Goal: Task Accomplishment & Management: Use online tool/utility

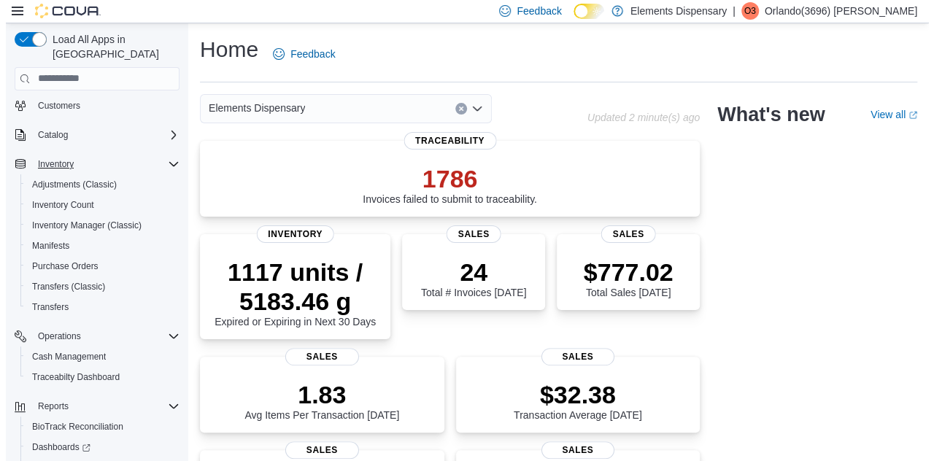
scroll to position [125, 0]
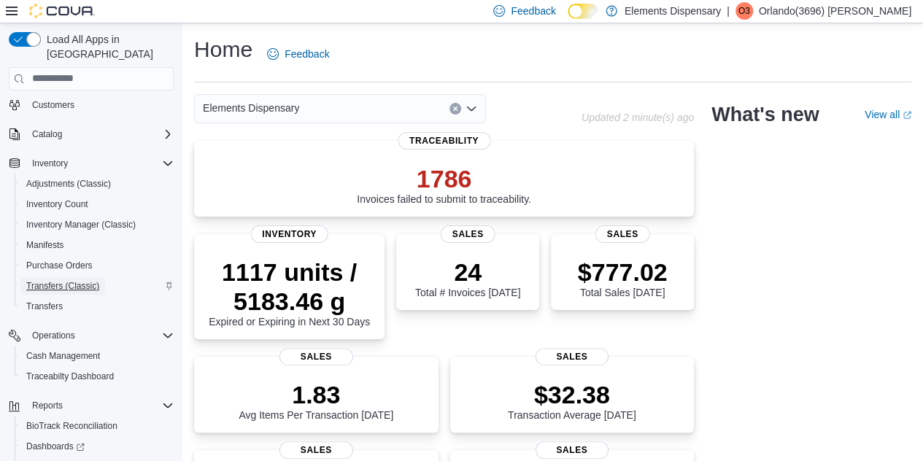
click at [83, 278] on span "Transfers (Classic)" at bounding box center [62, 286] width 73 height 18
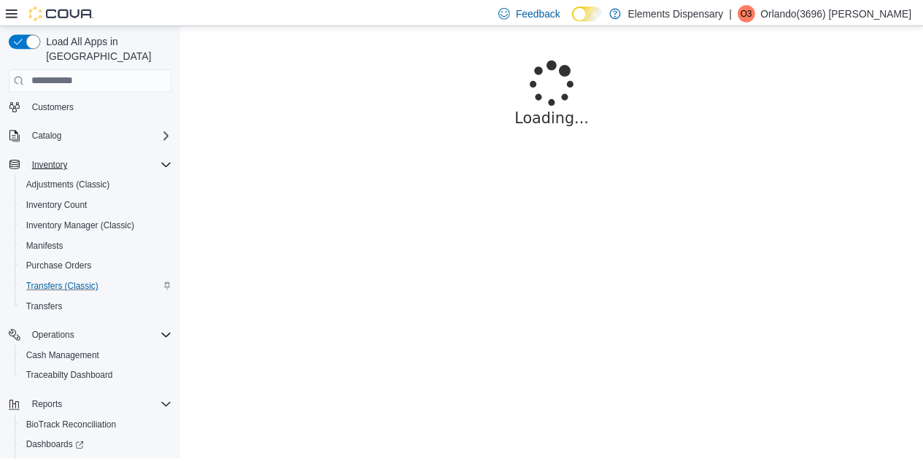
scroll to position [187, 0]
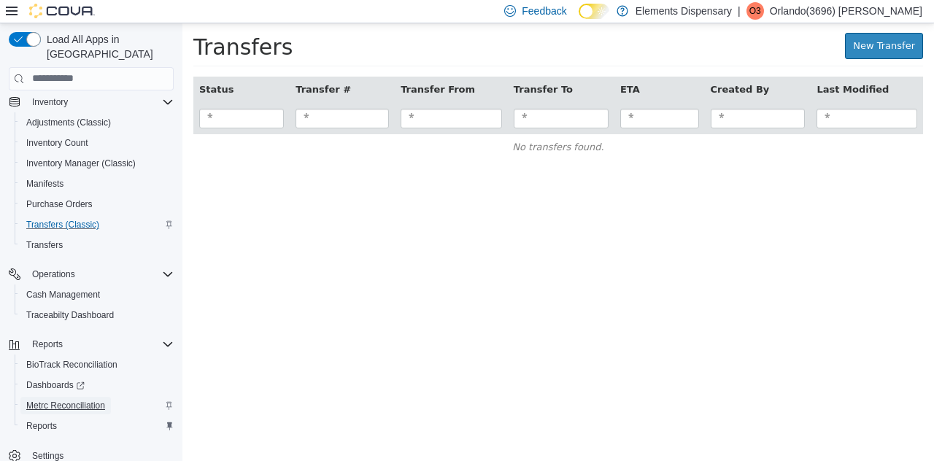
click at [54, 400] on span "Metrc Reconciliation" at bounding box center [65, 406] width 79 height 12
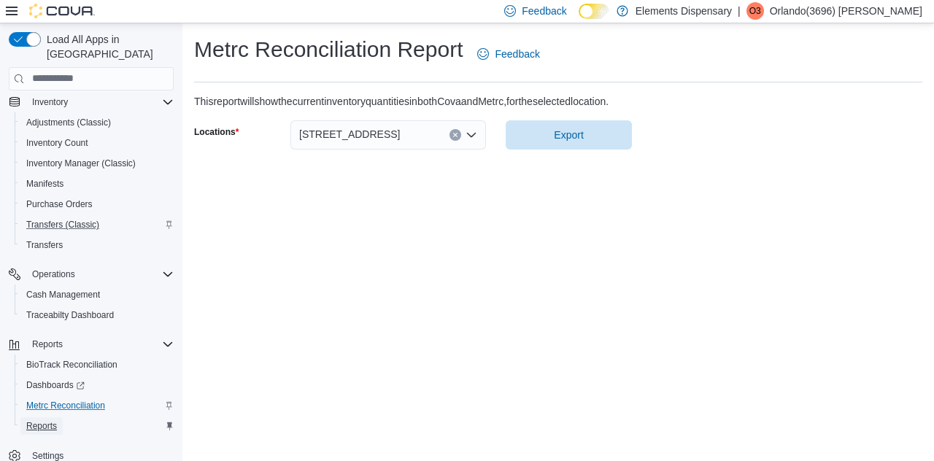
click at [37, 420] on span "Reports" at bounding box center [41, 426] width 31 height 12
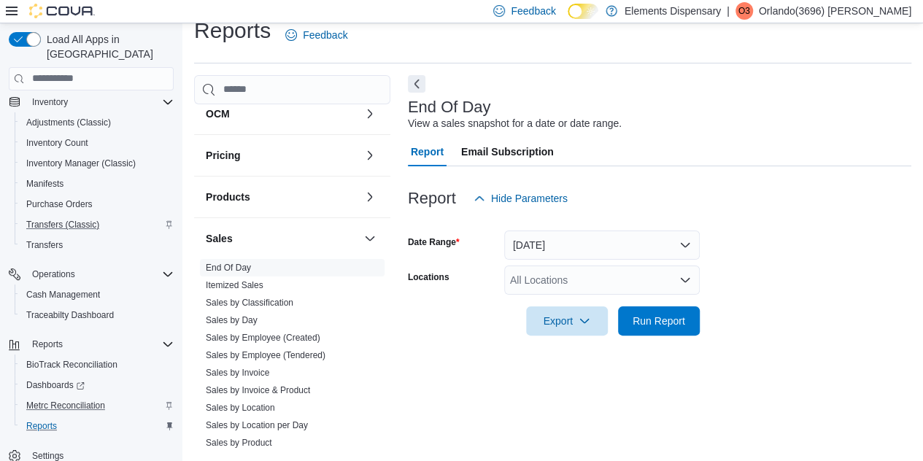
scroll to position [193, 0]
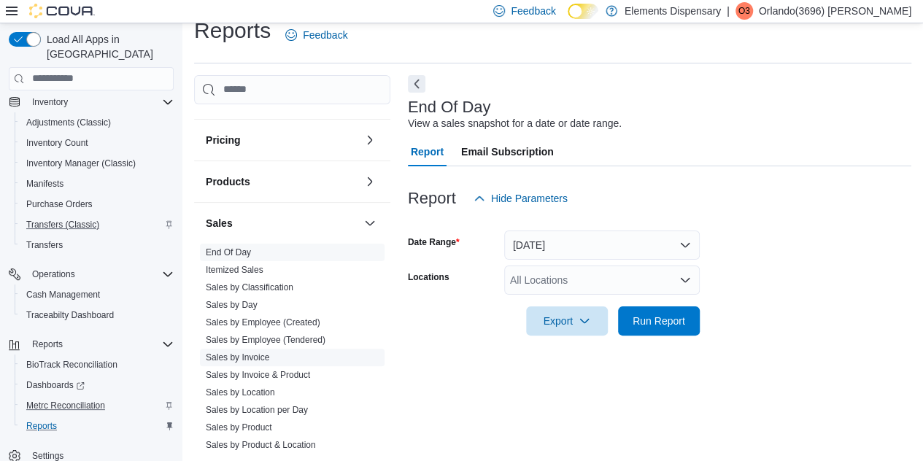
click at [255, 360] on span "Sales by Invoice" at bounding box center [237, 358] width 63 height 12
click at [570, 241] on button "Today" at bounding box center [601, 244] width 195 height 29
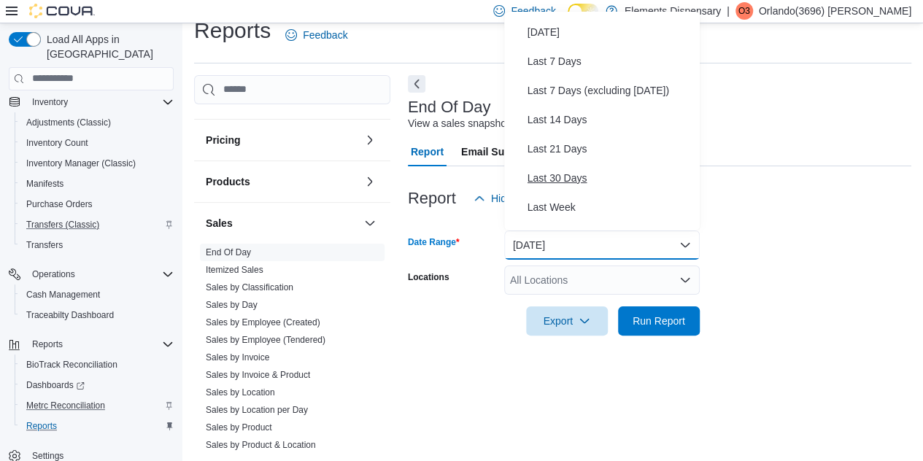
scroll to position [57, 0]
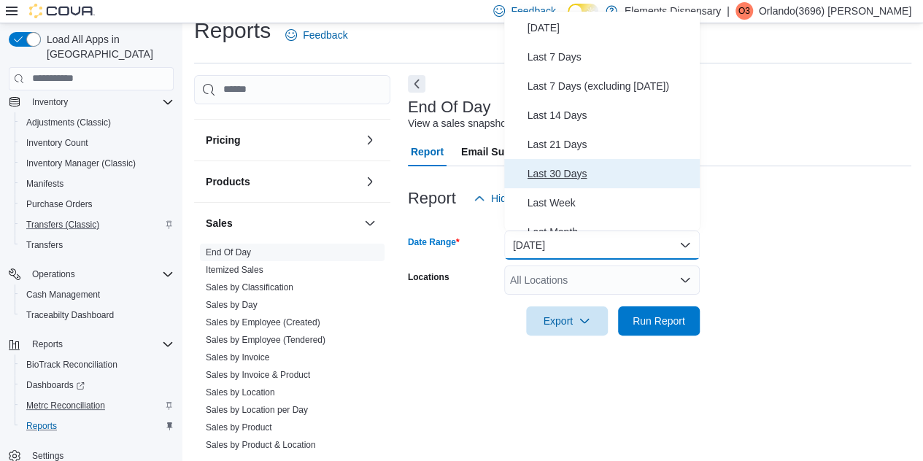
click at [561, 168] on span "Last 30 Days" at bounding box center [610, 174] width 166 height 18
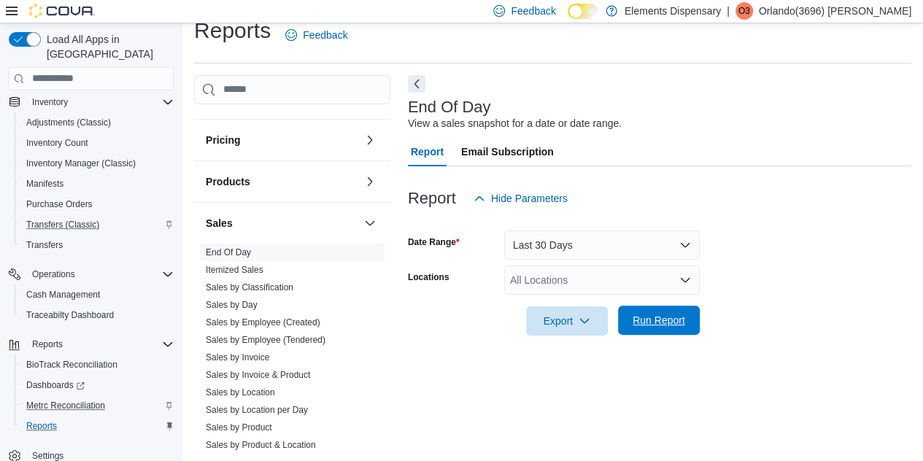
click at [643, 318] on span "Run Report" at bounding box center [658, 320] width 53 height 15
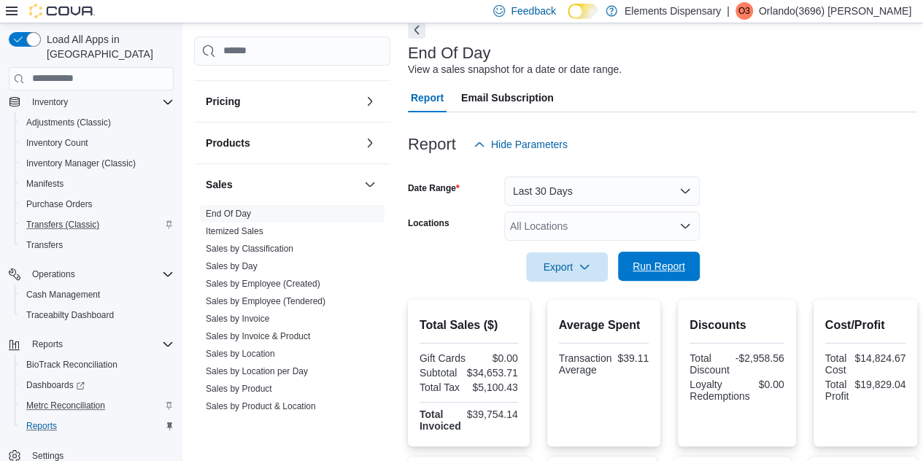
scroll to position [74, 0]
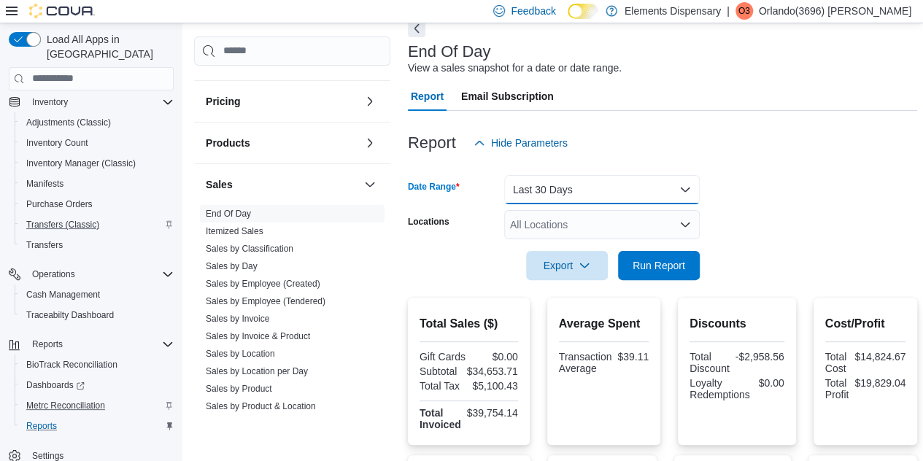
click at [629, 195] on button "Last 30 Days" at bounding box center [601, 189] width 195 height 29
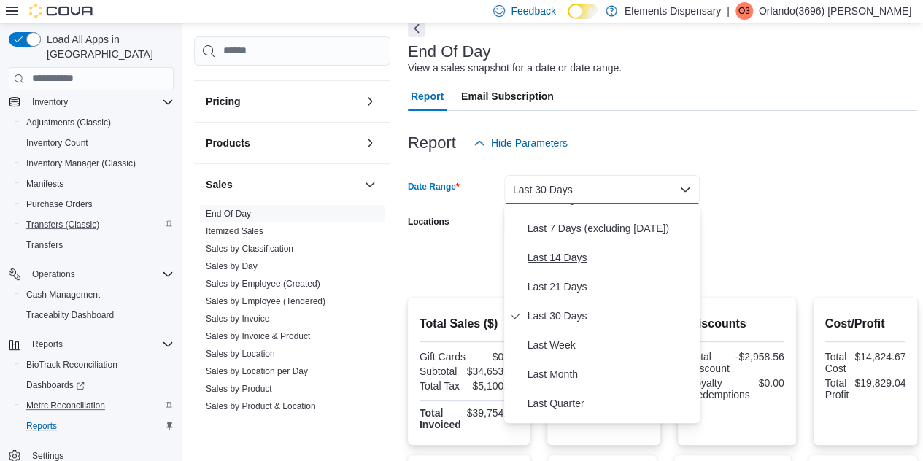
scroll to position [109, 0]
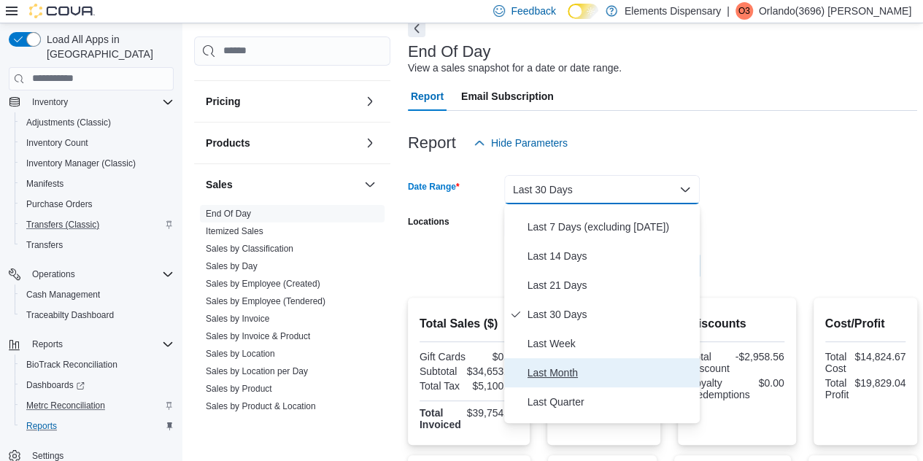
click at [546, 373] on span "Last Month" at bounding box center [610, 373] width 166 height 18
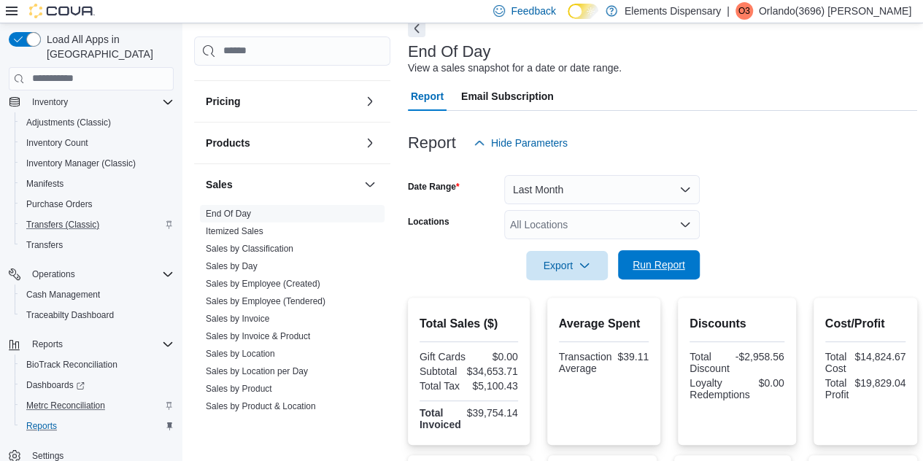
click at [648, 262] on span "Run Report" at bounding box center [658, 264] width 53 height 15
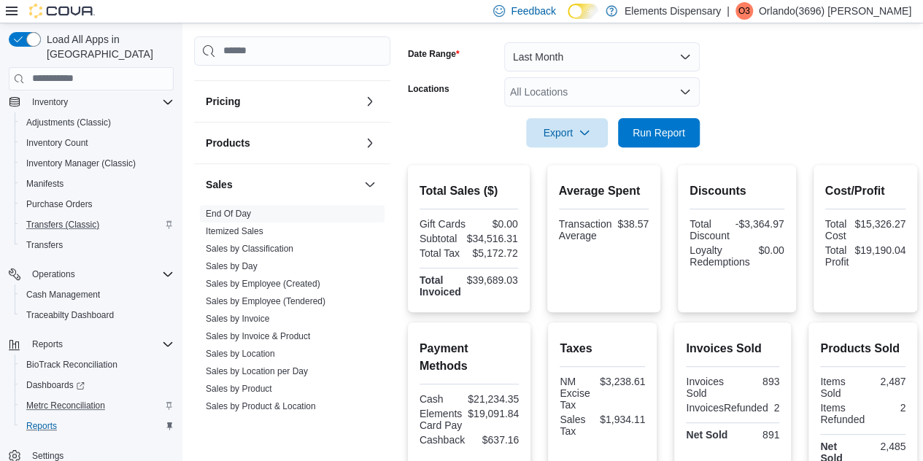
scroll to position [206, 0]
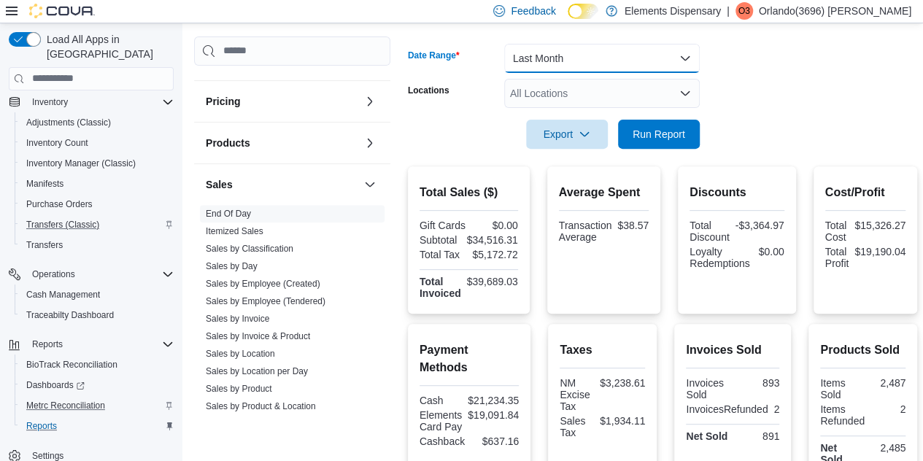
click at [658, 53] on button "Last Month" at bounding box center [601, 58] width 195 height 29
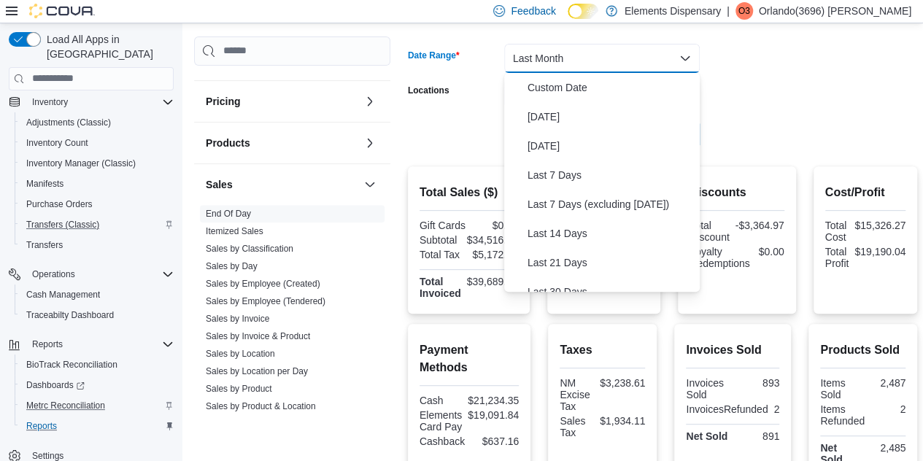
scroll to position [168, 0]
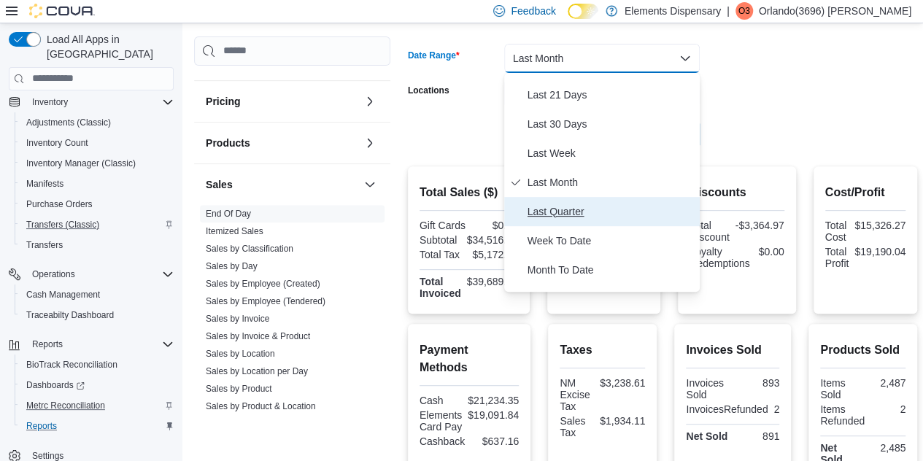
click at [563, 215] on span "Last Quarter" at bounding box center [610, 212] width 166 height 18
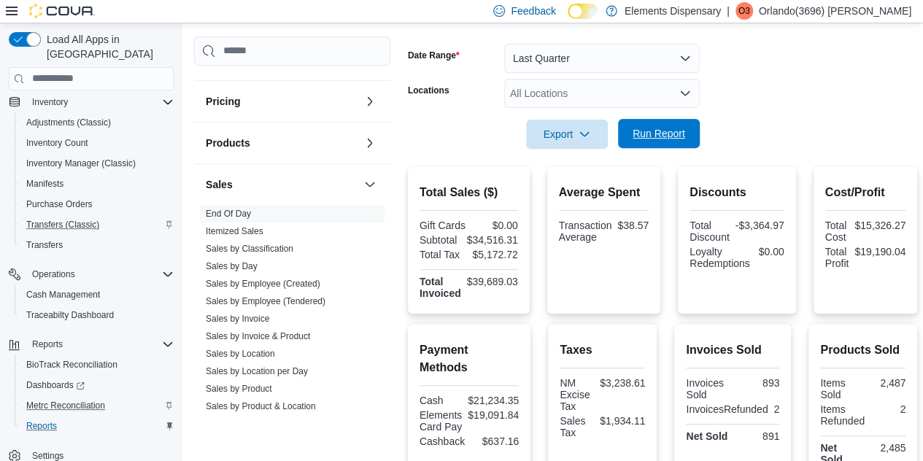
click at [638, 133] on span "Run Report" at bounding box center [658, 133] width 53 height 15
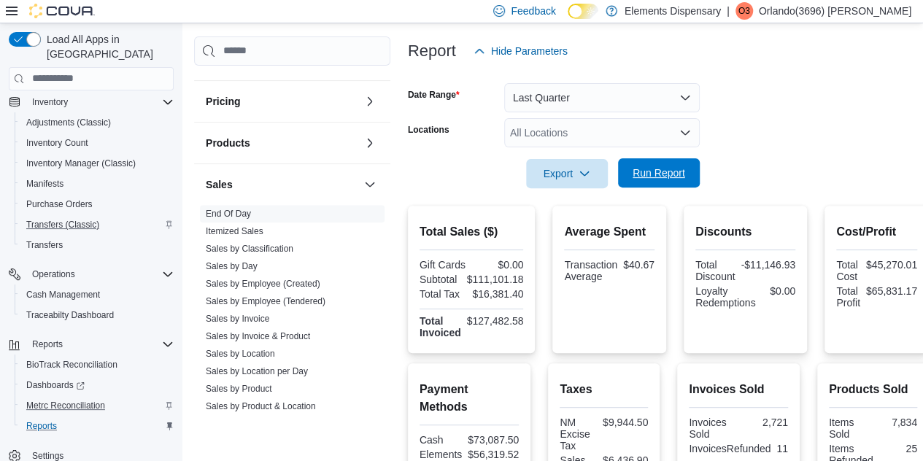
scroll to position [139, 0]
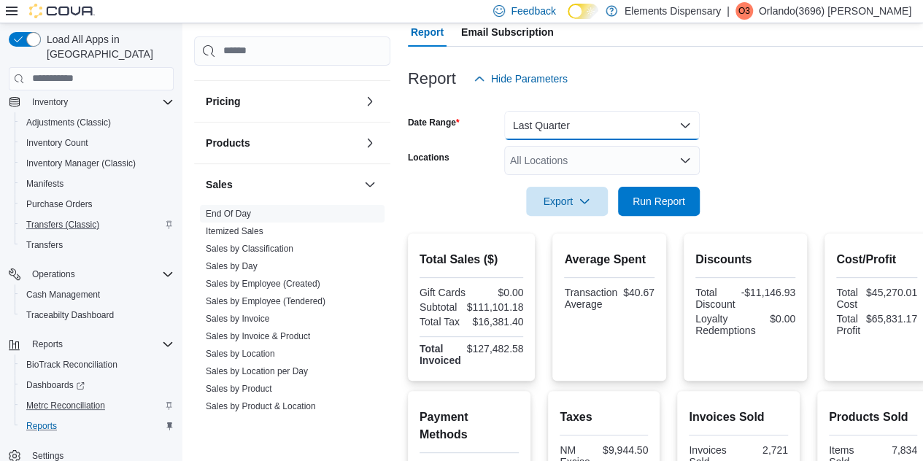
click at [637, 129] on button "Last Quarter" at bounding box center [601, 125] width 195 height 29
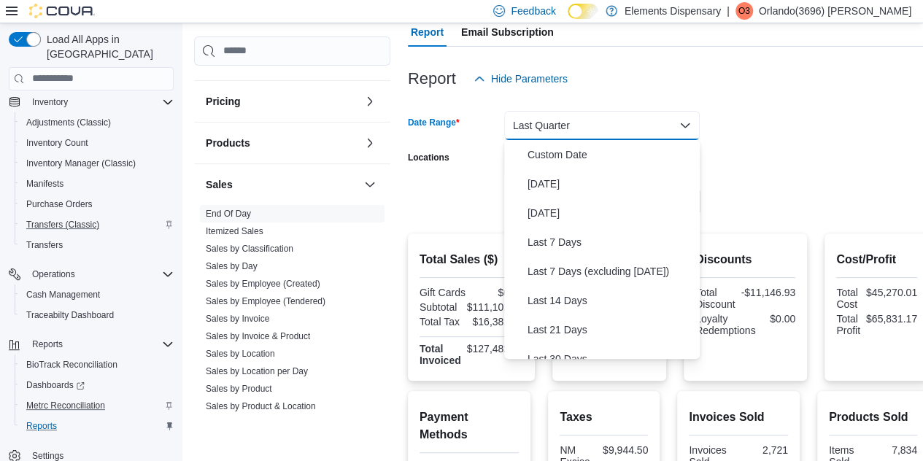
scroll to position [197, 0]
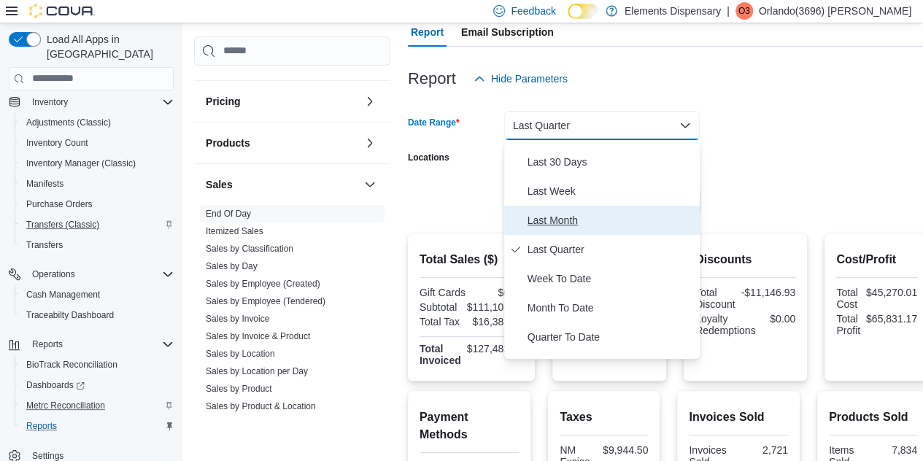
click at [550, 221] on span "Last Month" at bounding box center [610, 221] width 166 height 18
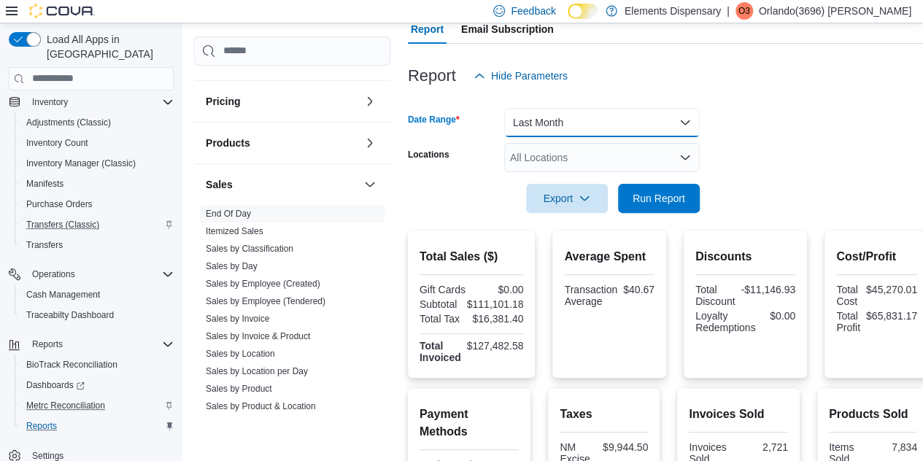
scroll to position [140, 0]
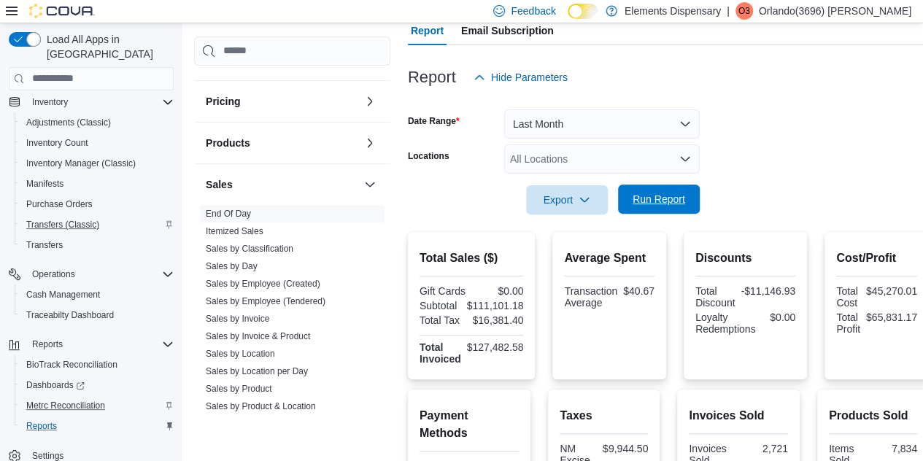
click at [667, 193] on span "Run Report" at bounding box center [658, 199] width 53 height 15
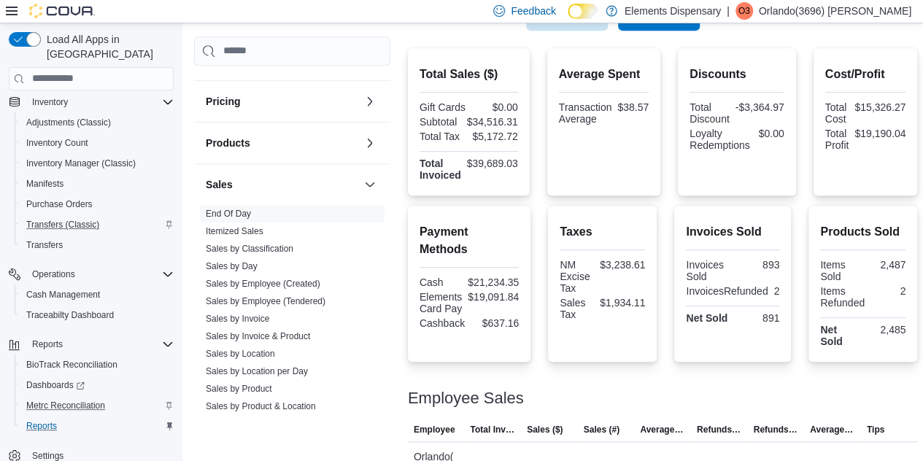
scroll to position [318, 0]
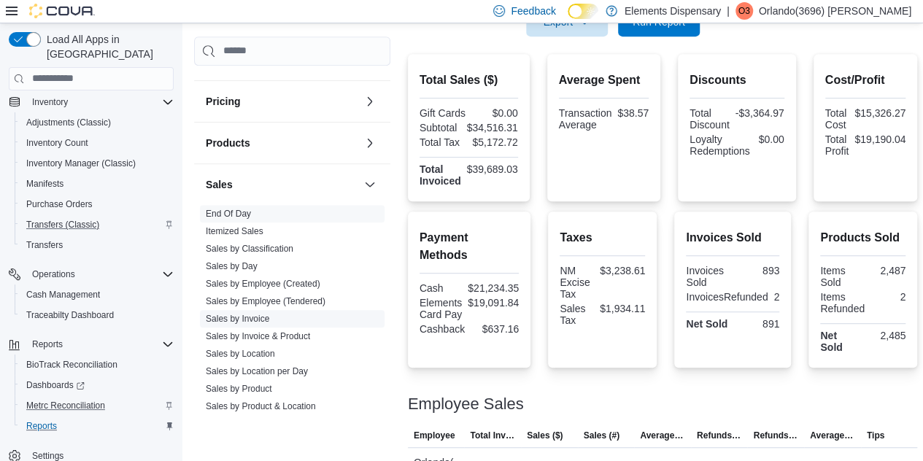
click at [251, 314] on link "Sales by Invoice" at bounding box center [237, 319] width 63 height 10
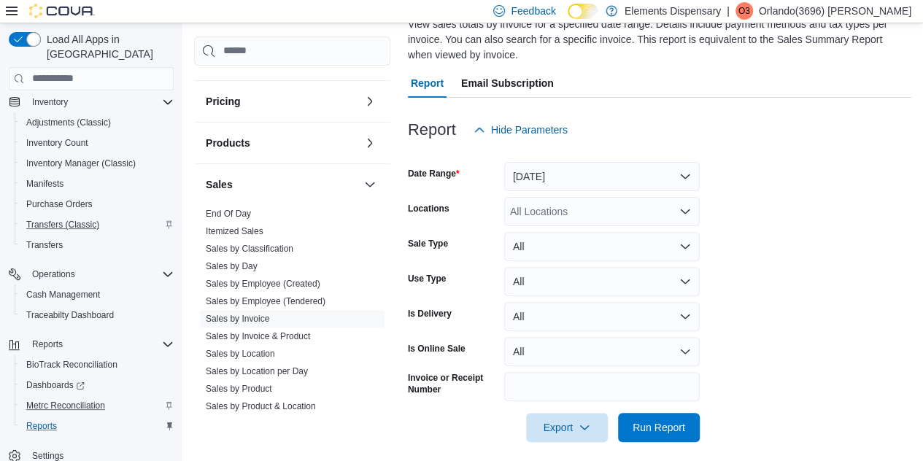
scroll to position [64, 0]
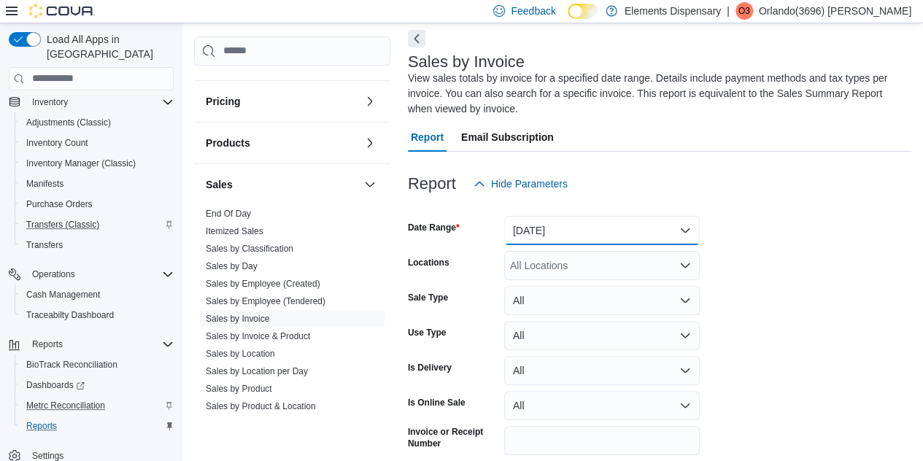
click at [581, 220] on button "Yesterday" at bounding box center [601, 230] width 195 height 29
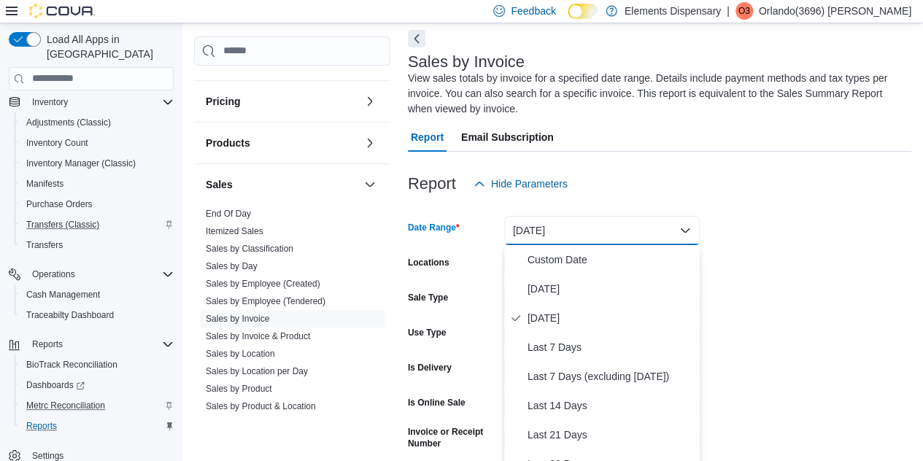
scroll to position [66, 0]
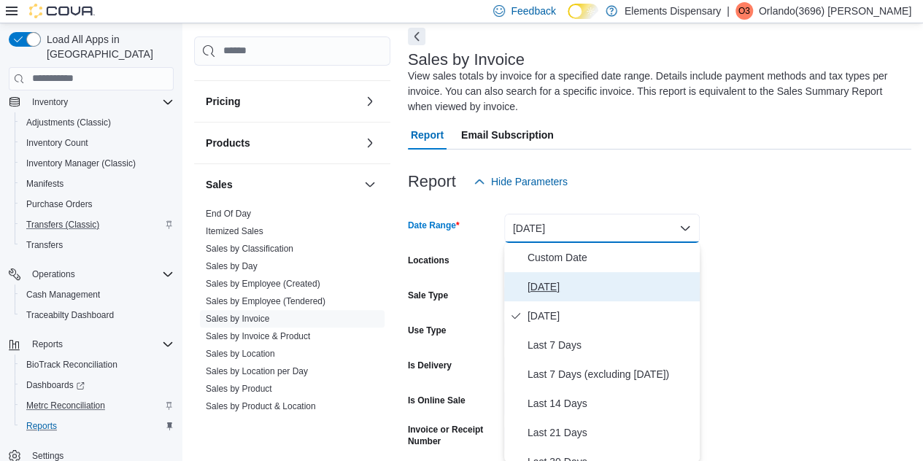
click at [560, 281] on span "Today" at bounding box center [610, 287] width 166 height 18
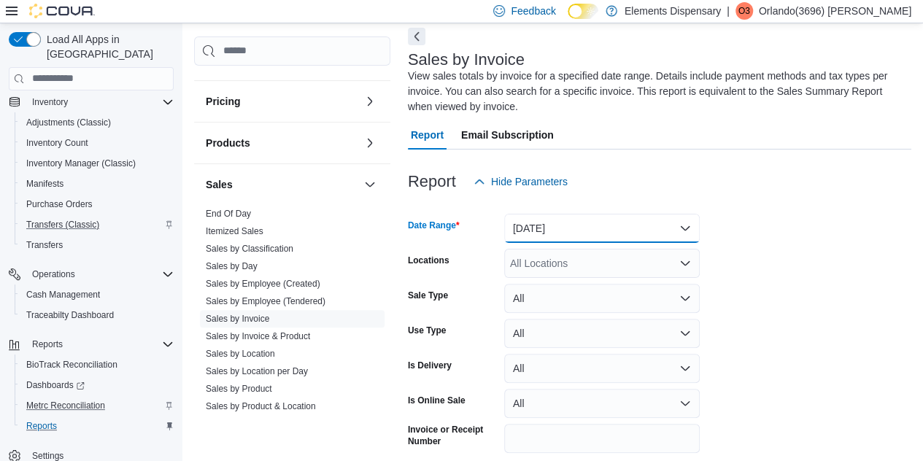
scroll to position [128, 0]
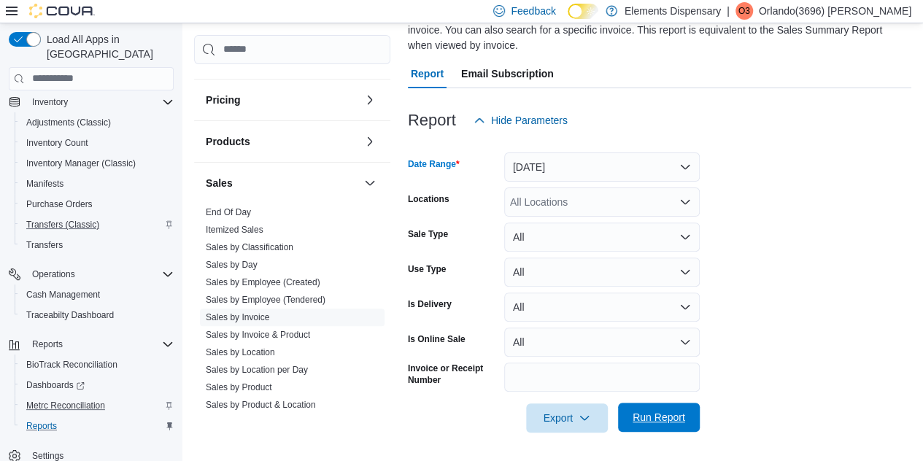
click at [655, 410] on span "Run Report" at bounding box center [659, 417] width 64 height 29
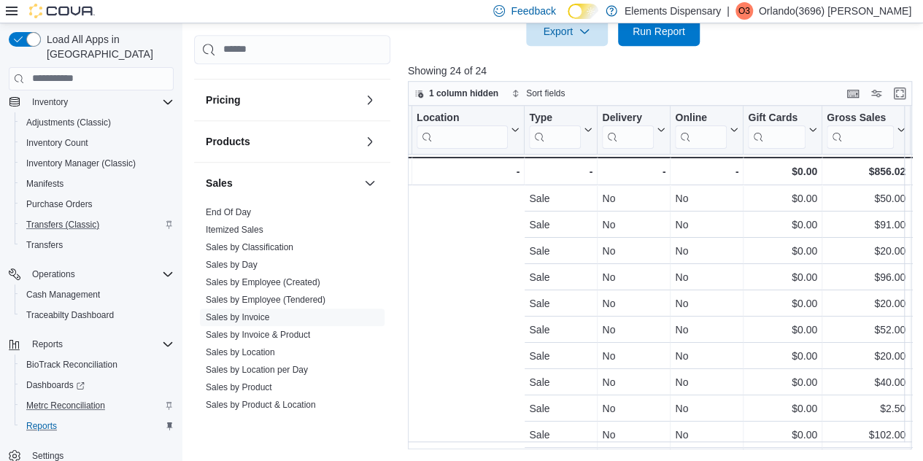
scroll to position [0, 620]
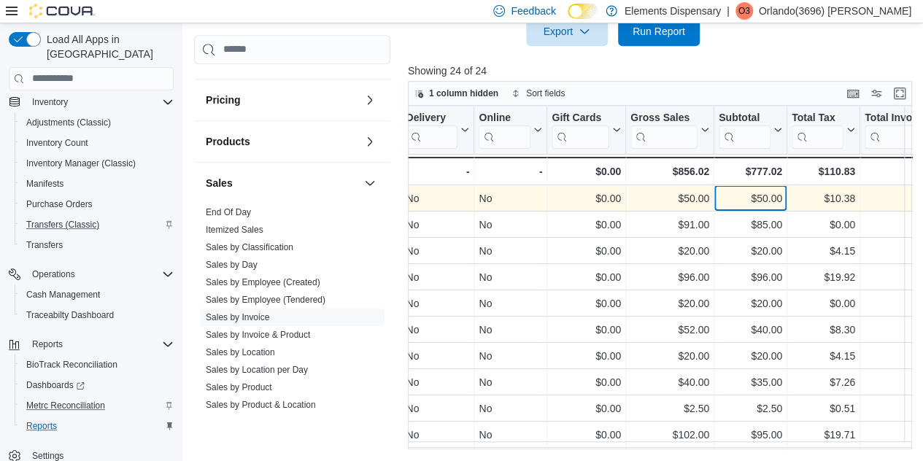
click at [732, 199] on div "$50.00" at bounding box center [749, 199] width 63 height 18
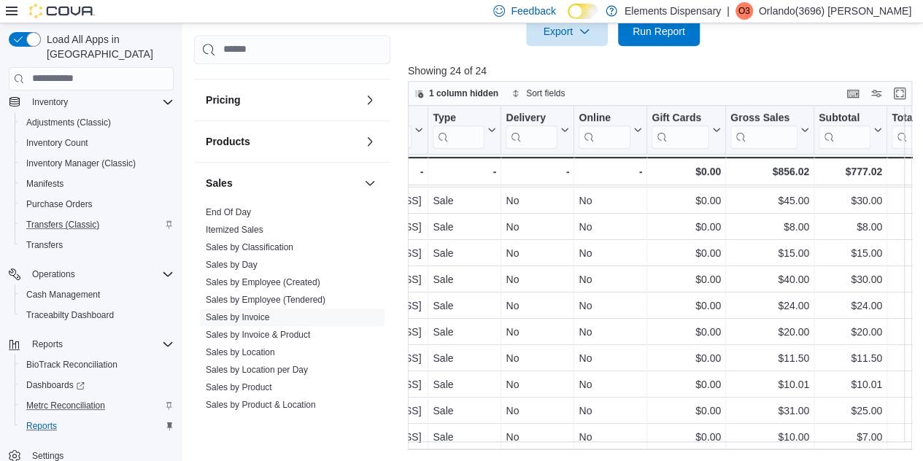
scroll to position [373, 521]
click at [810, 430] on div "$10.00 - Gross Sales, column 10, row 24" at bounding box center [769, 437] width 88 height 26
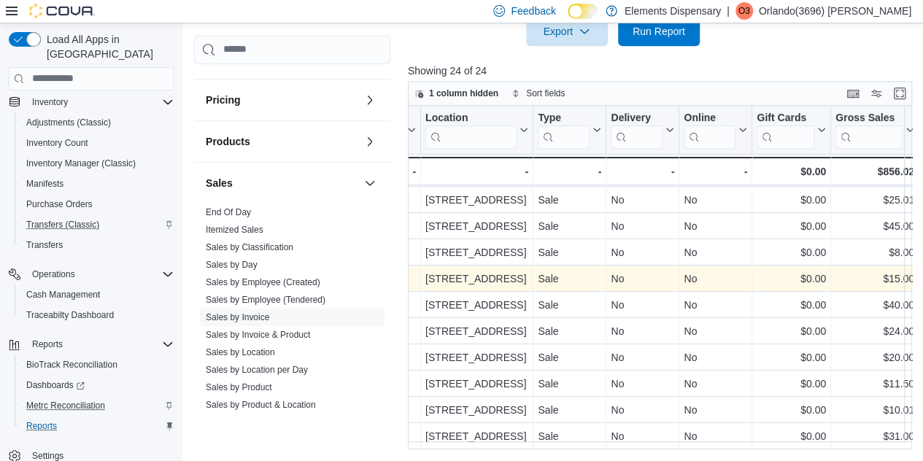
scroll to position [340, 432]
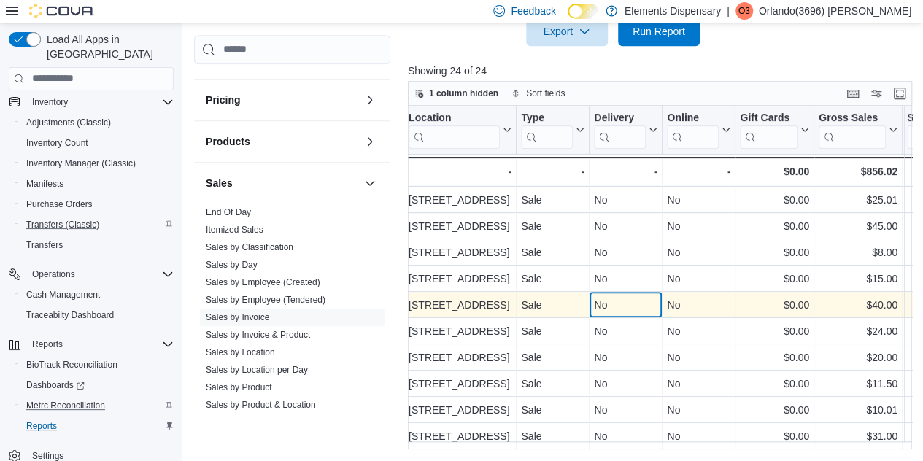
drag, startPoint x: 685, startPoint y: 289, endPoint x: 640, endPoint y: 292, distance: 44.6
click at [640, 292] on div "No - Delivery, column 7, row 18" at bounding box center [625, 305] width 73 height 26
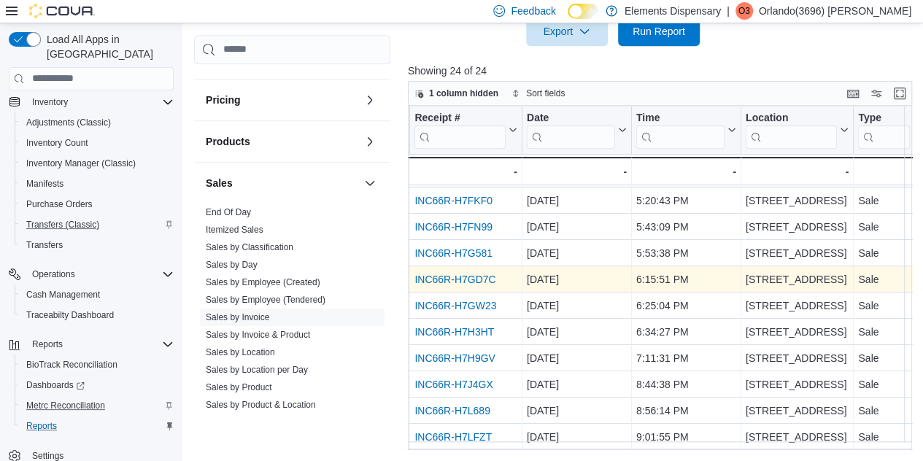
scroll to position [373, 20]
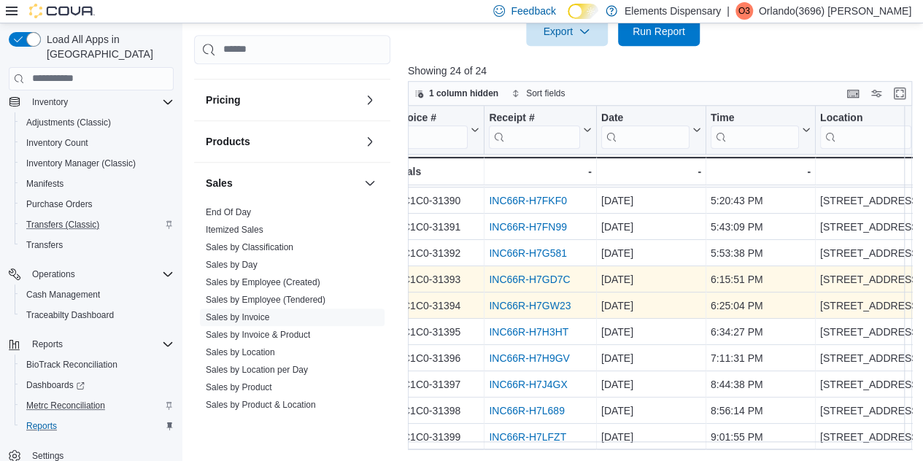
click at [549, 300] on link "INC66R-H7GW23" at bounding box center [530, 306] width 82 height 12
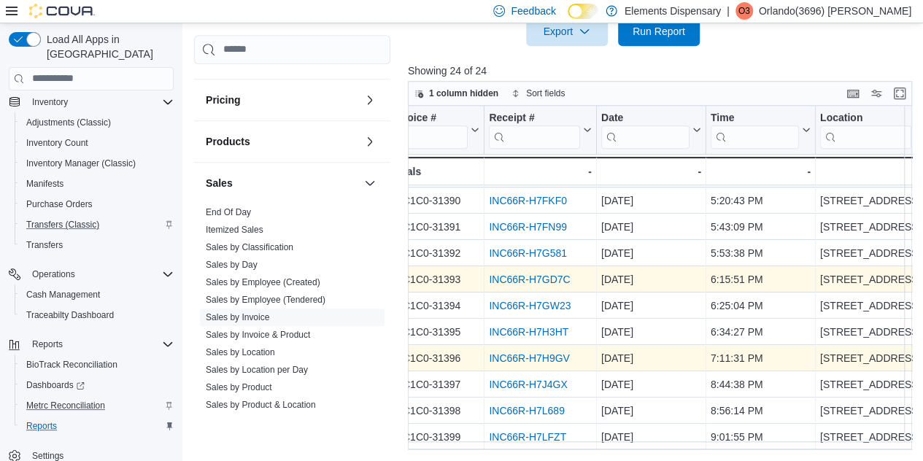
click at [511, 352] on link "INC66R-H7H9GV" at bounding box center [529, 358] width 80 height 12
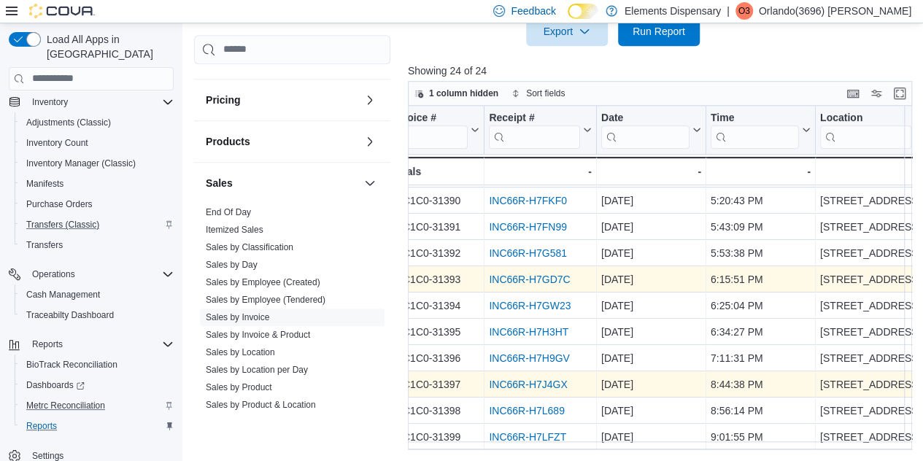
drag, startPoint x: 537, startPoint y: 368, endPoint x: 537, endPoint y: 379, distance: 10.9
click at [537, 379] on div "INC66R-H7J4GX" at bounding box center [540, 385] width 103 height 18
click at [537, 379] on link "INC66R-H7J4GX" at bounding box center [528, 385] width 78 height 12
